Goal: Task Accomplishment & Management: Use online tool/utility

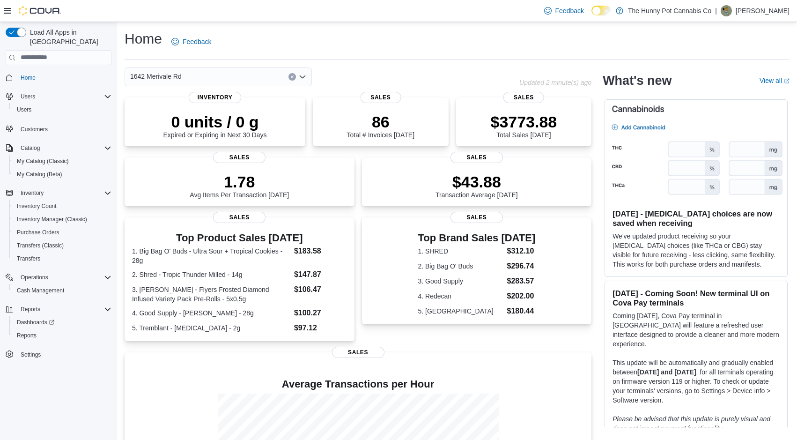
scroll to position [110, 0]
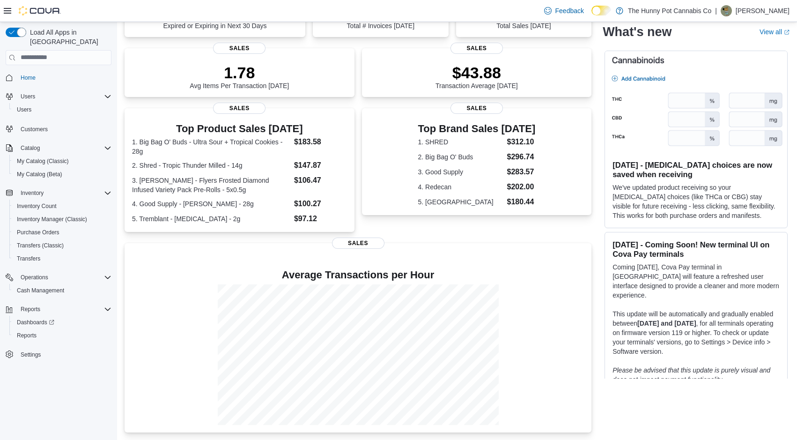
click at [357, 150] on div "Top Product Sales Today 1. Big Bag O' Buds - Ultra Sour + Tropical Cookies - 28…" at bounding box center [358, 170] width 467 height 124
click at [361, 103] on div "0 units / 0 g Expired or Expiring in Next 30 Days Inventory 86 Total # Invoices…" at bounding box center [358, 210] width 467 height 444
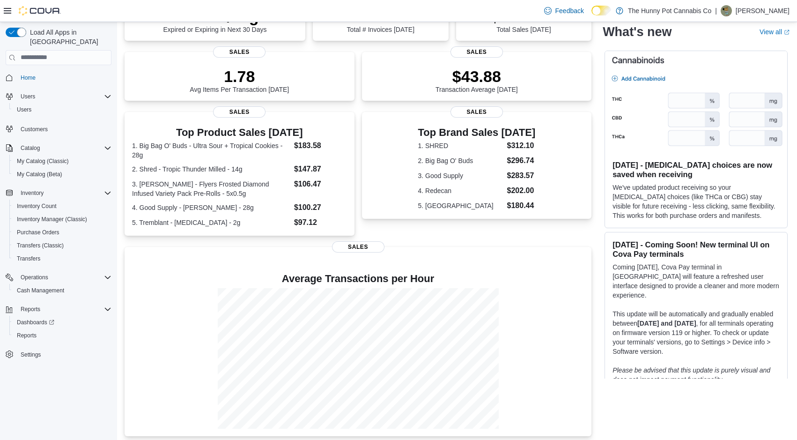
scroll to position [110, 0]
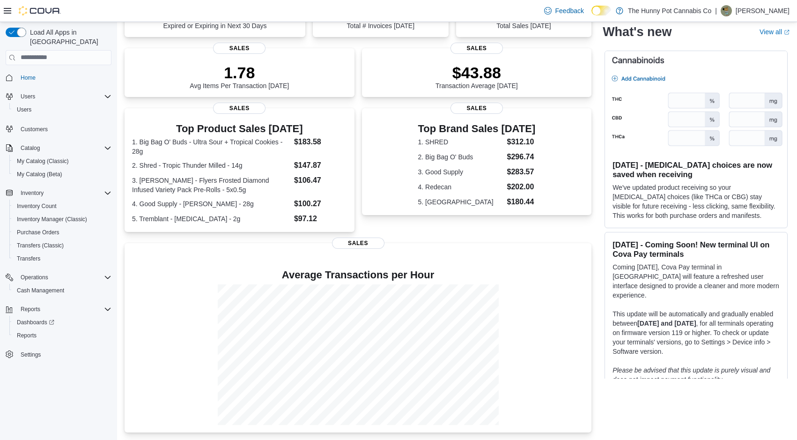
click at [598, 167] on div "1642 Merivale Rd Updated 3 minute(s) ago 0 units / 0 g Expired or Expiring in N…" at bounding box center [457, 195] width 665 height 474
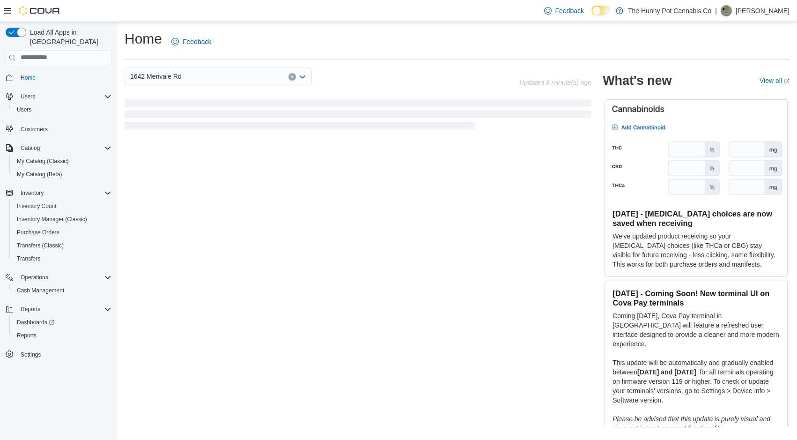
scroll to position [0, 0]
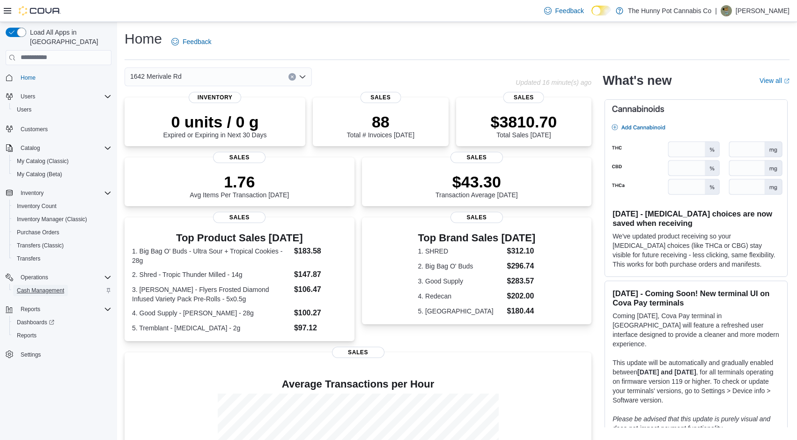
click at [41, 286] on span "Cash Management" at bounding box center [40, 289] width 47 height 7
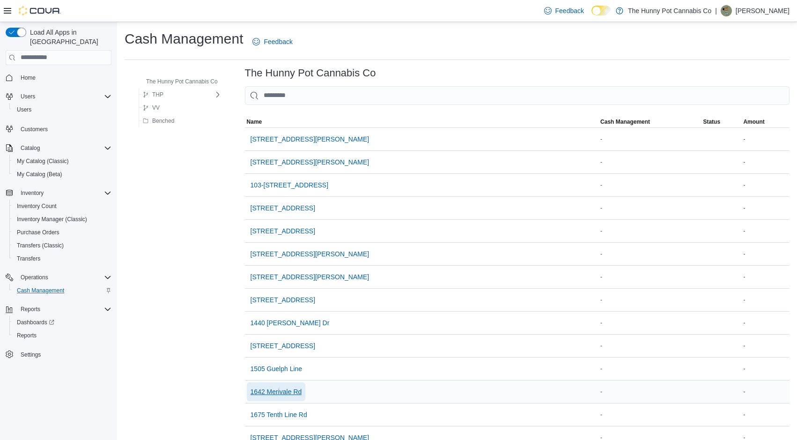
click at [296, 393] on span "1642 Merivale Rd" at bounding box center [275, 391] width 51 height 9
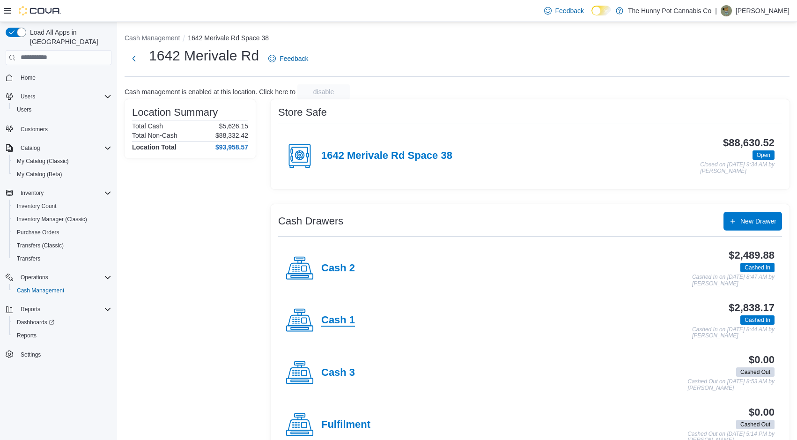
click at [327, 324] on h4 "Cash 1" at bounding box center [338, 320] width 34 height 12
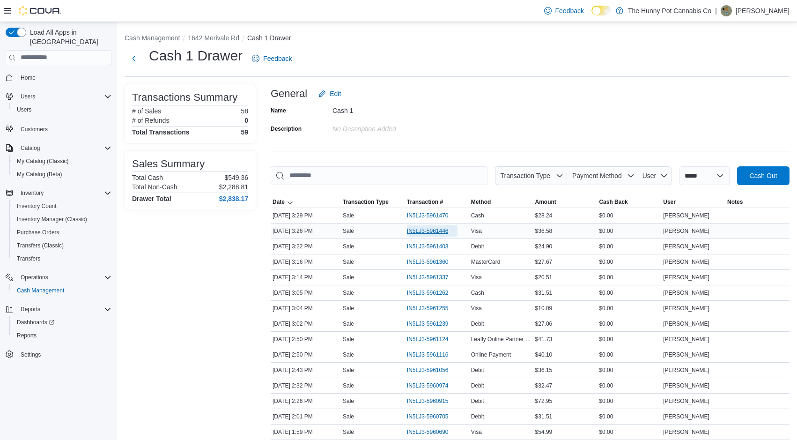
click at [435, 229] on span "IN5LJ3-5961446" at bounding box center [428, 230] width 42 height 7
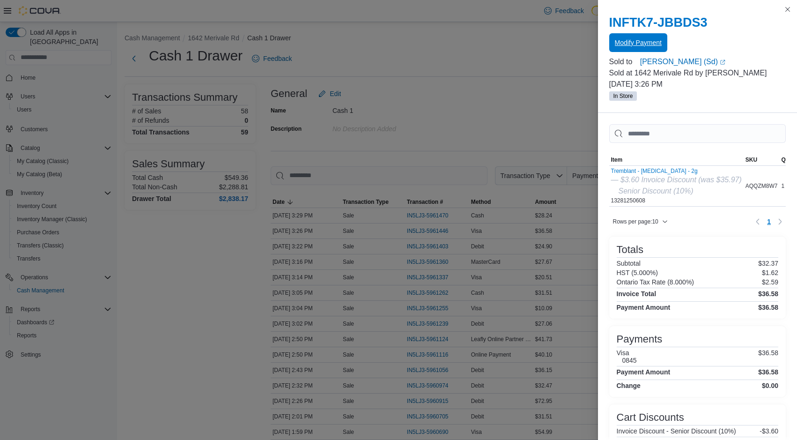
click at [648, 51] on span "Modify Payment" at bounding box center [638, 42] width 47 height 19
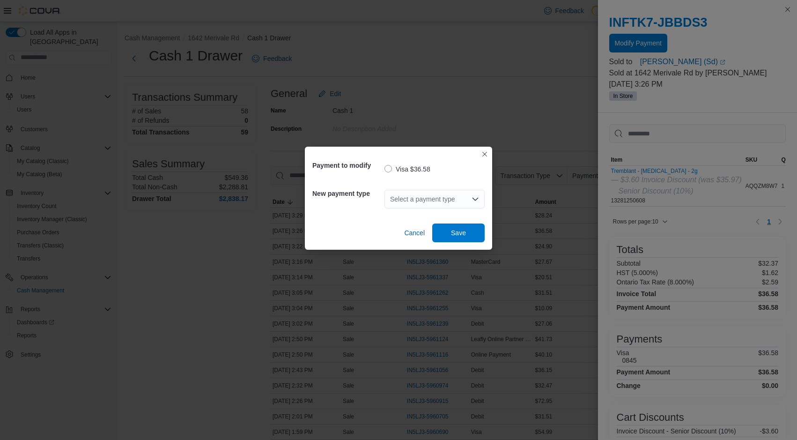
click at [476, 194] on div "Select a payment type" at bounding box center [434, 199] width 100 height 19
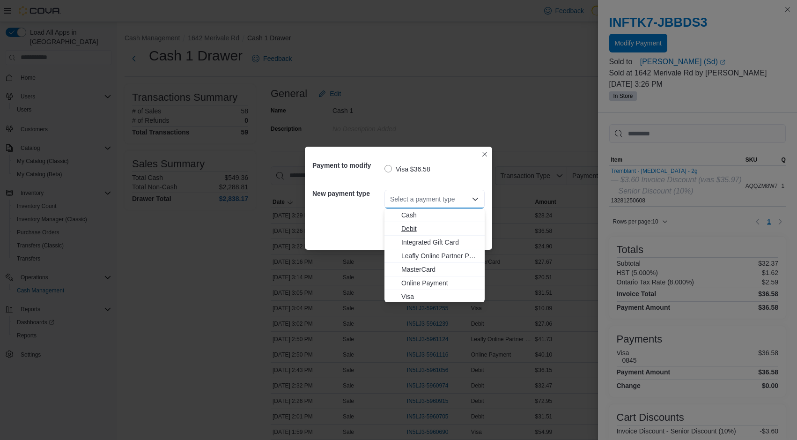
click at [414, 230] on span "Debit" at bounding box center [440, 228] width 78 height 9
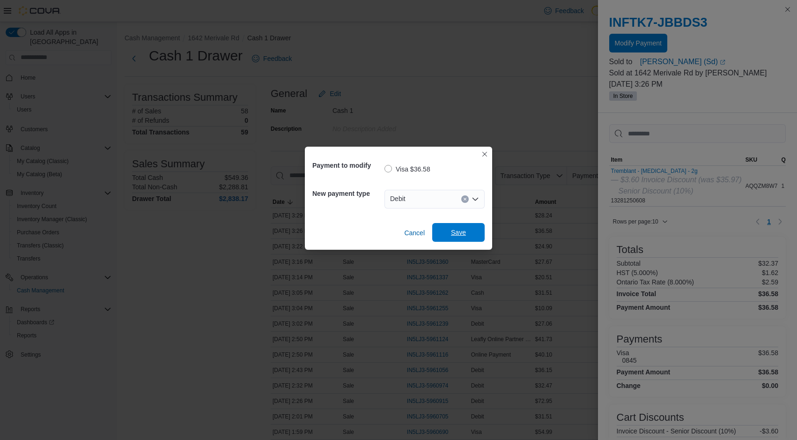
click at [465, 225] on span "Save" at bounding box center [458, 232] width 41 height 19
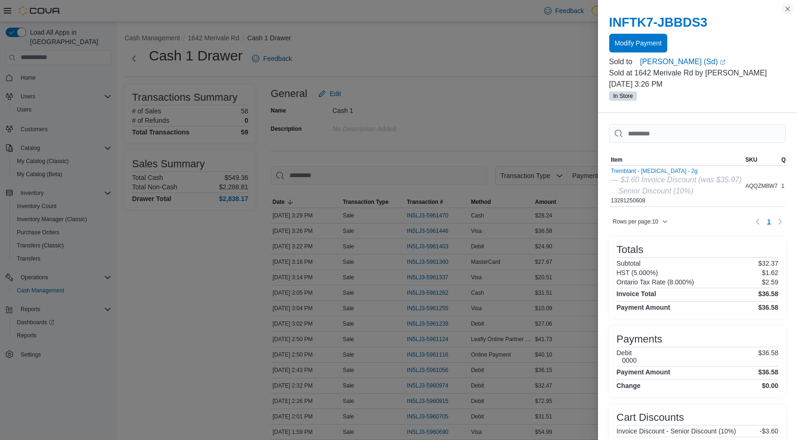
click at [787, 12] on button "Close this dialog" at bounding box center [787, 8] width 11 height 11
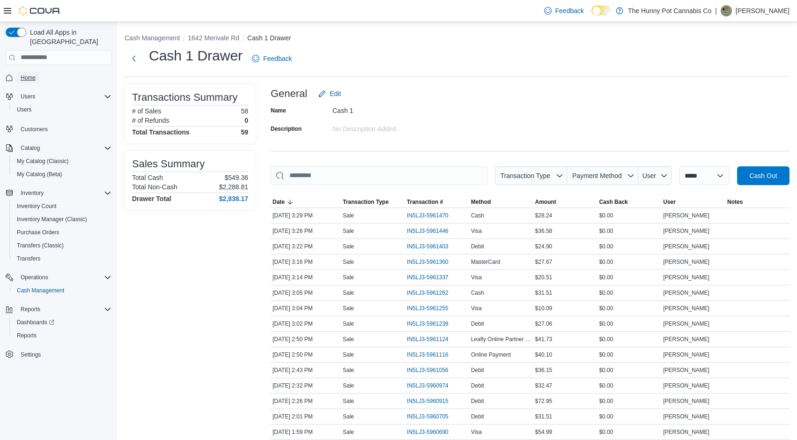
click at [26, 74] on span "Home" at bounding box center [28, 77] width 15 height 7
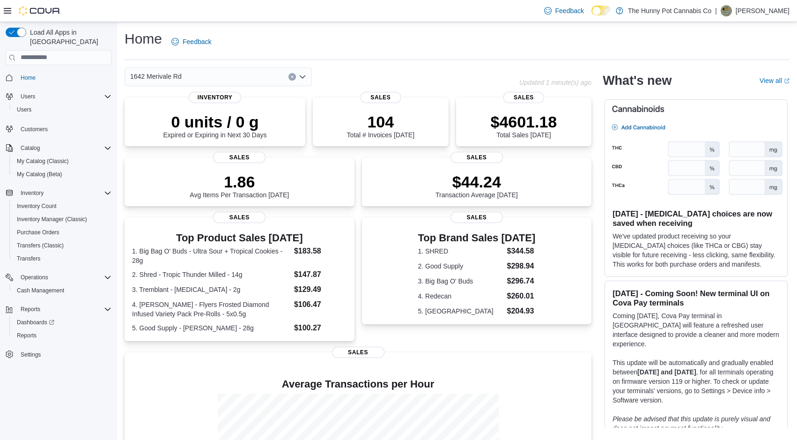
click at [310, 96] on div "1642 Merivale Rd Updated 1 minute(s) ago 0 units / 0 g Expired or Expiring in N…" at bounding box center [358, 304] width 467 height 474
